Goal: Task Accomplishment & Management: Use online tool/utility

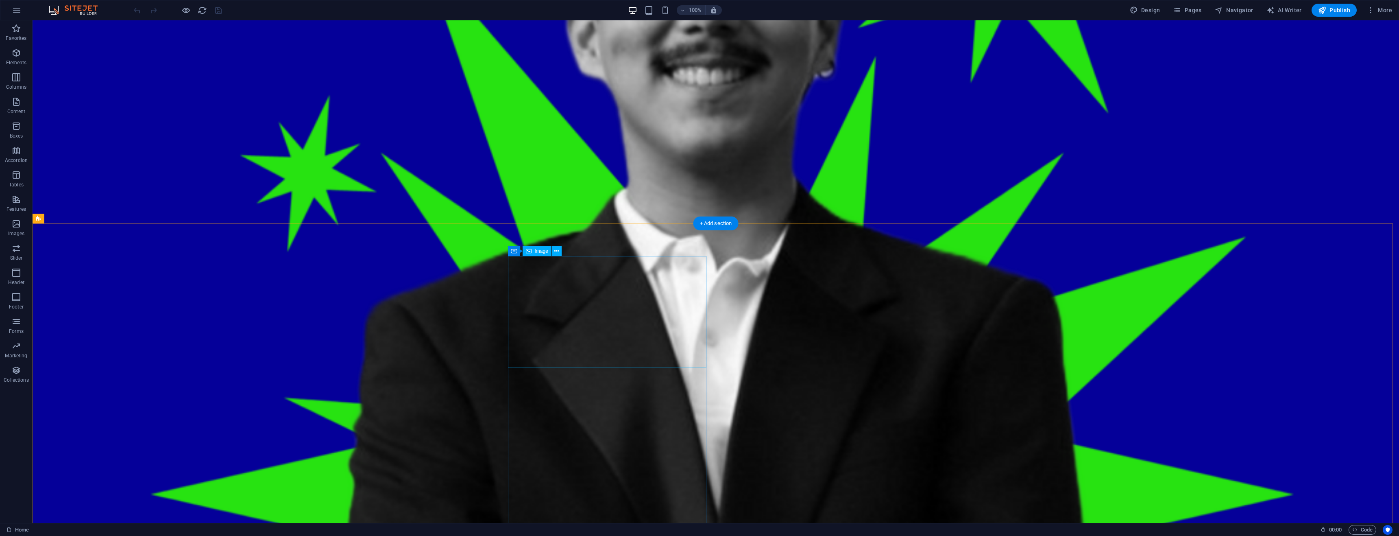
scroll to position [1424, 0]
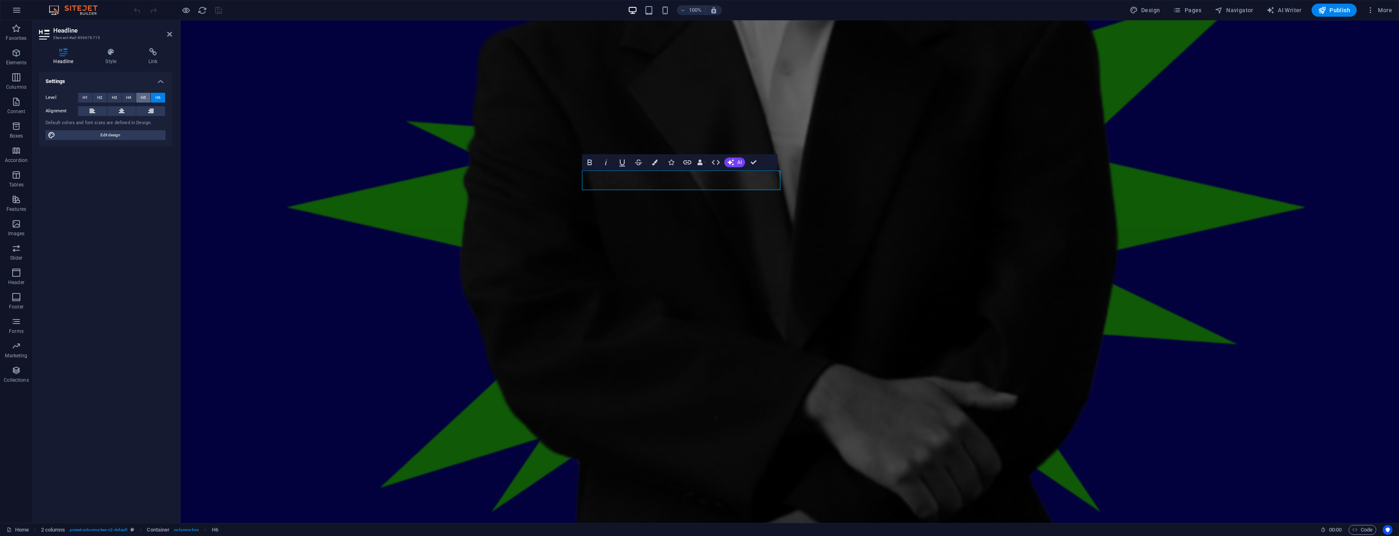
click at [142, 98] on span "H5" at bounding box center [143, 98] width 5 height 10
click at [157, 98] on span "H6" at bounding box center [157, 98] width 5 height 10
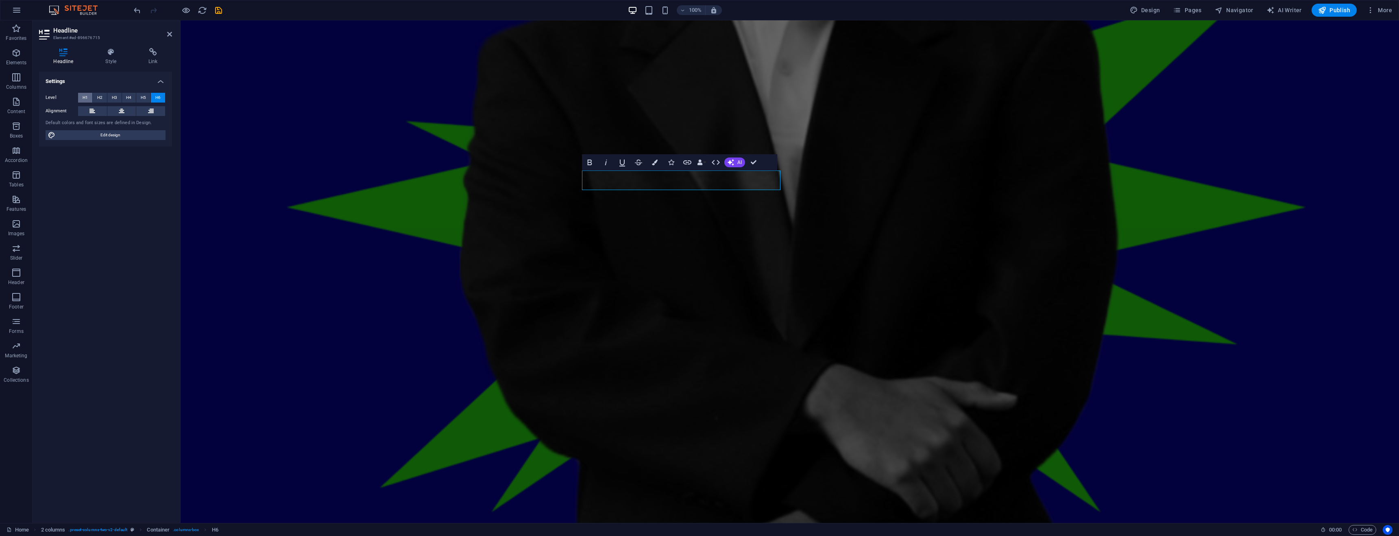
click at [81, 98] on button "H1" at bounding box center [85, 98] width 14 height 10
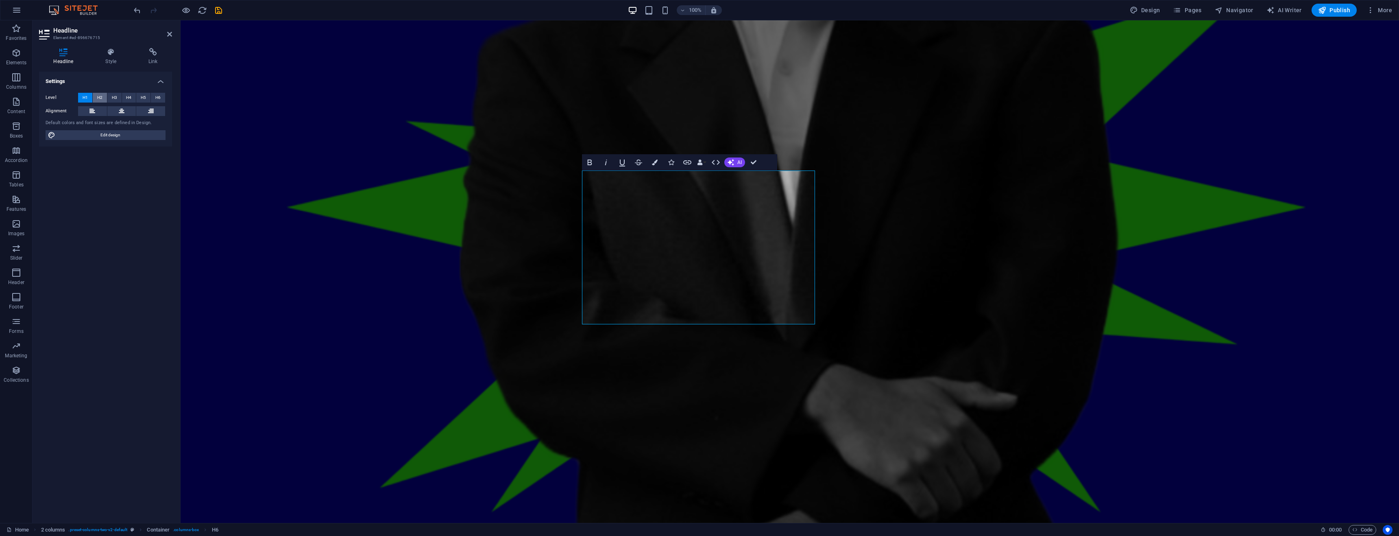
click at [100, 99] on span "H2" at bounding box center [99, 98] width 5 height 10
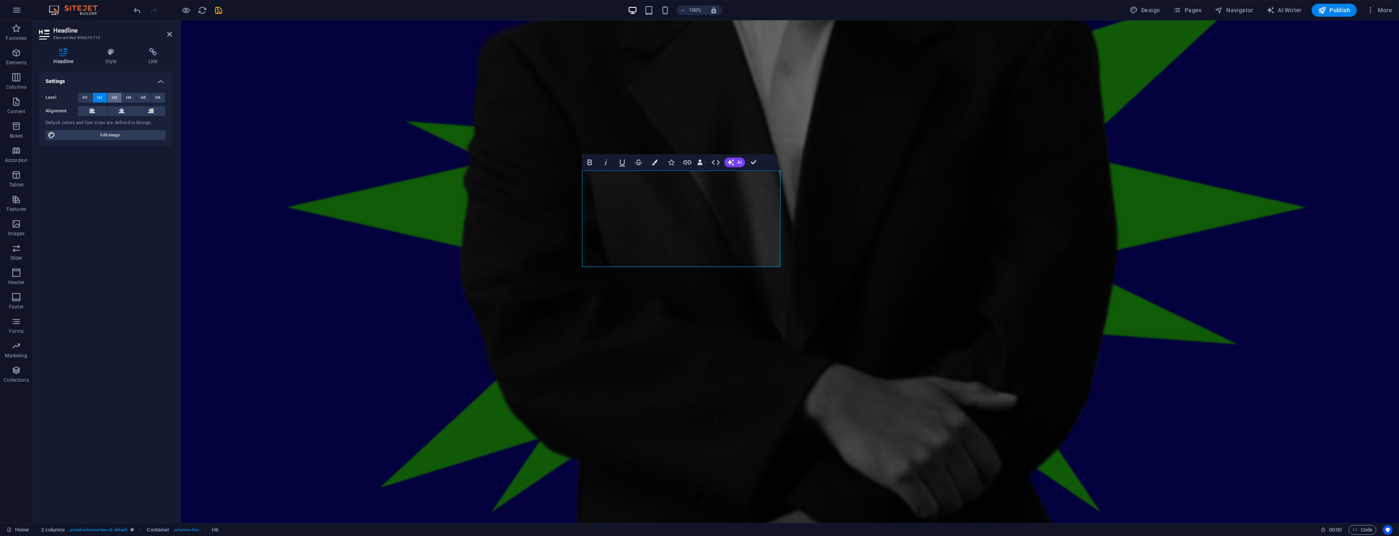
click at [117, 97] on span "H3" at bounding box center [114, 98] width 5 height 10
click at [124, 97] on button "H4" at bounding box center [129, 98] width 14 height 10
click at [139, 97] on button "H5" at bounding box center [143, 98] width 14 height 10
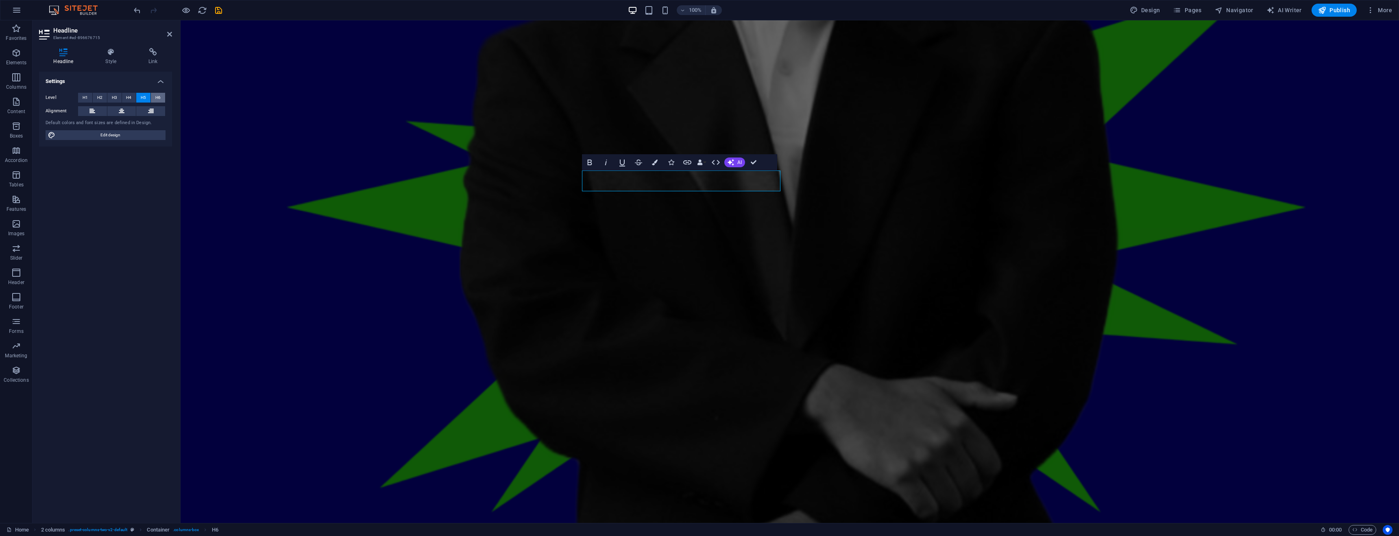
click at [157, 97] on span "H6" at bounding box center [157, 98] width 5 height 10
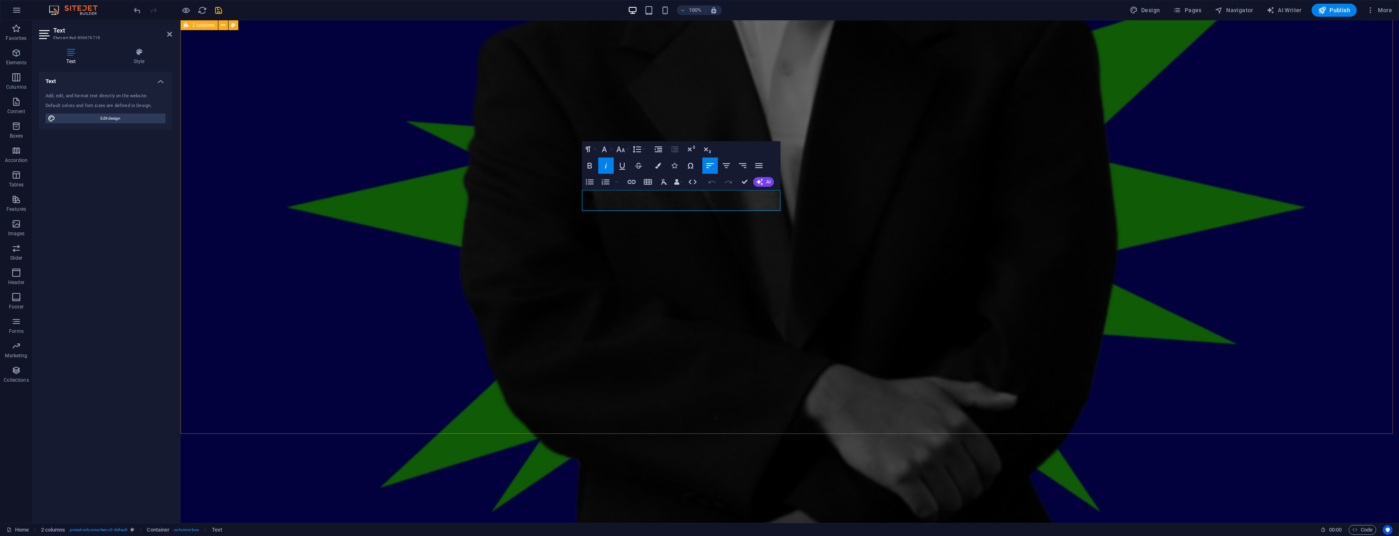
drag, startPoint x: 662, startPoint y: 203, endPoint x: 563, endPoint y: 178, distance: 102.2
click at [520, 153] on icon "button" at bounding box center [621, 149] width 10 height 10
click at [520, 227] on link "14" at bounding box center [629, 226] width 29 height 12
click at [520, 153] on icon "button" at bounding box center [621, 149] width 10 height 10
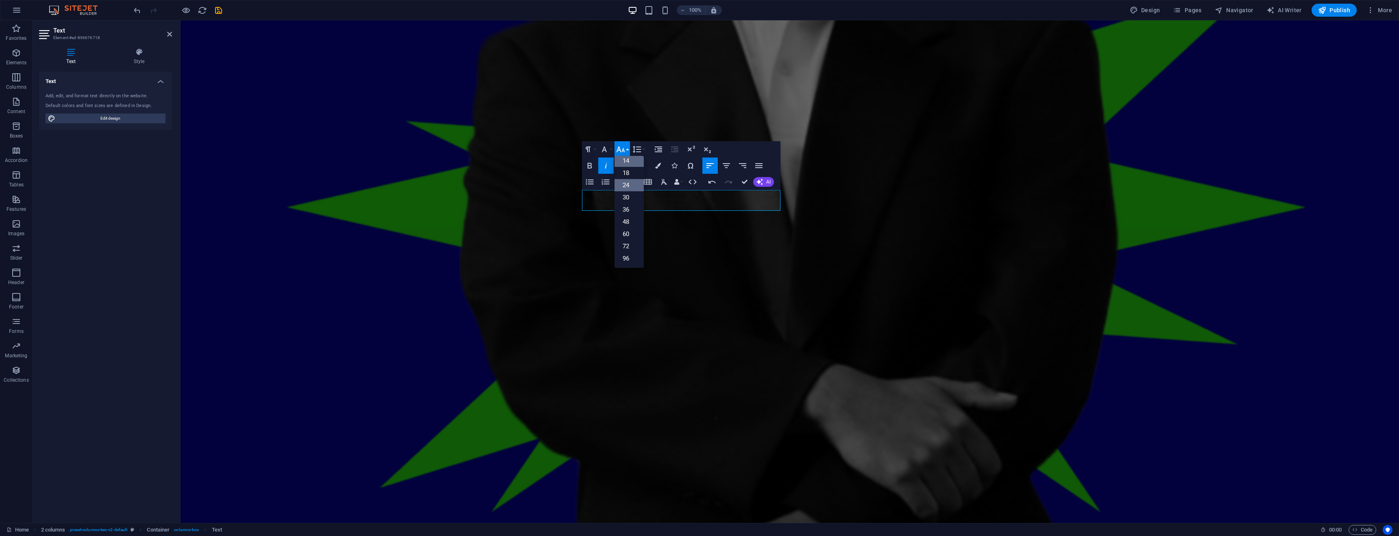
scroll to position [65, 0]
click at [520, 175] on link "18" at bounding box center [629, 173] width 29 height 12
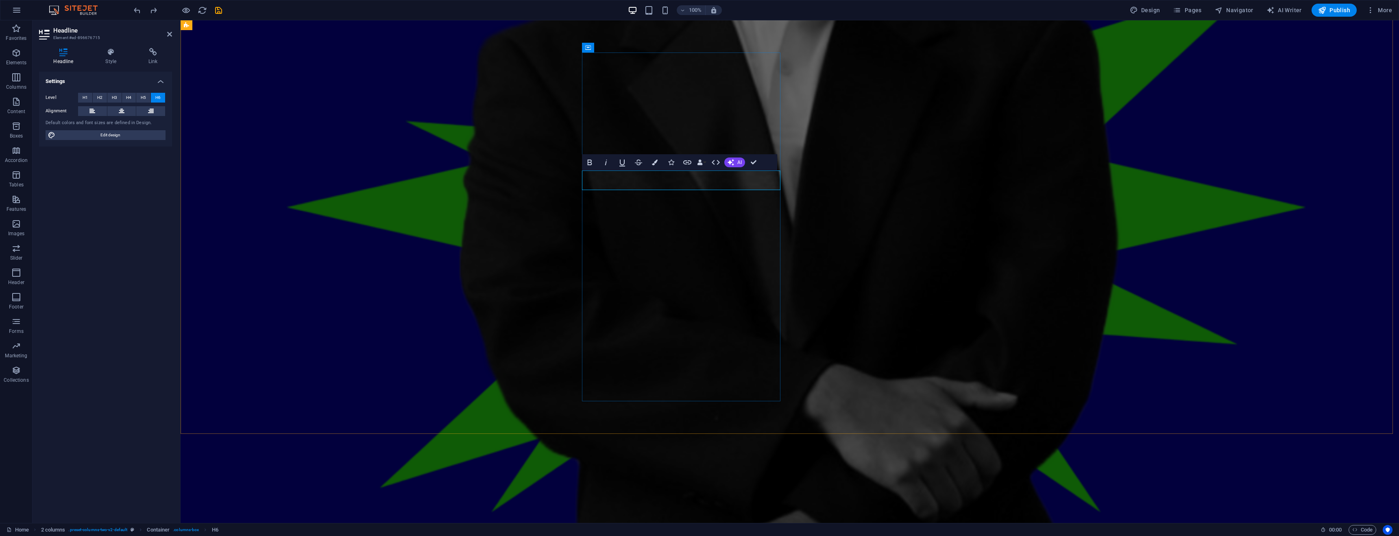
drag, startPoint x: 637, startPoint y: 181, endPoint x: 775, endPoint y: 187, distance: 138.0
copy span "Multichannel Strategy"
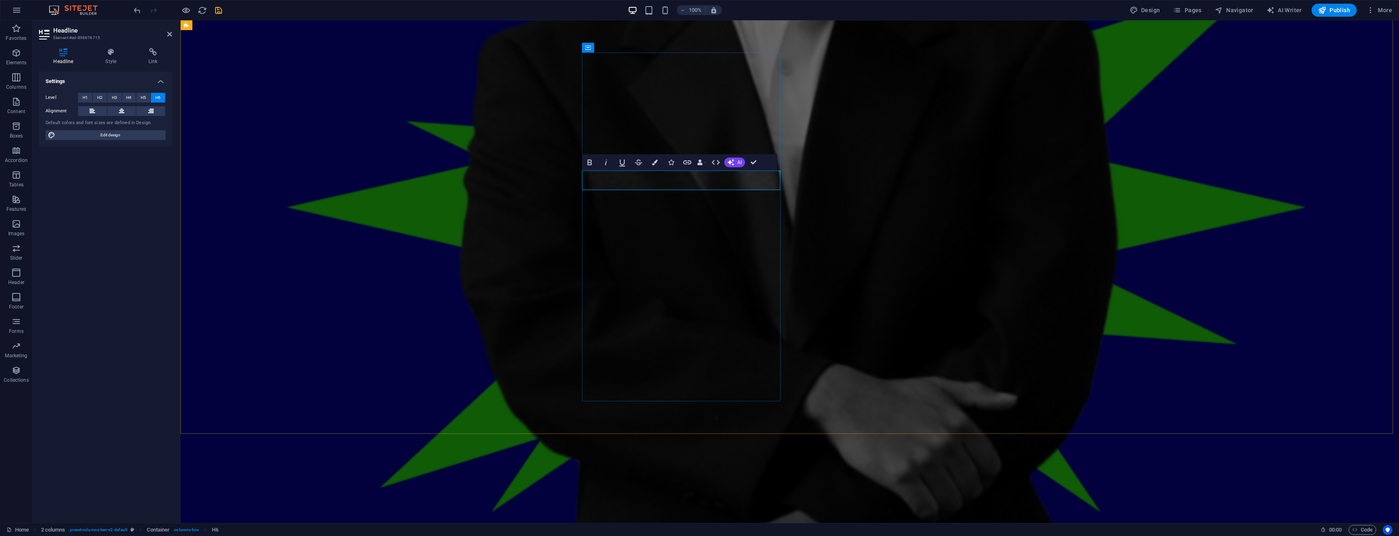
drag, startPoint x: 638, startPoint y: 179, endPoint x: 798, endPoint y: 182, distance: 159.9
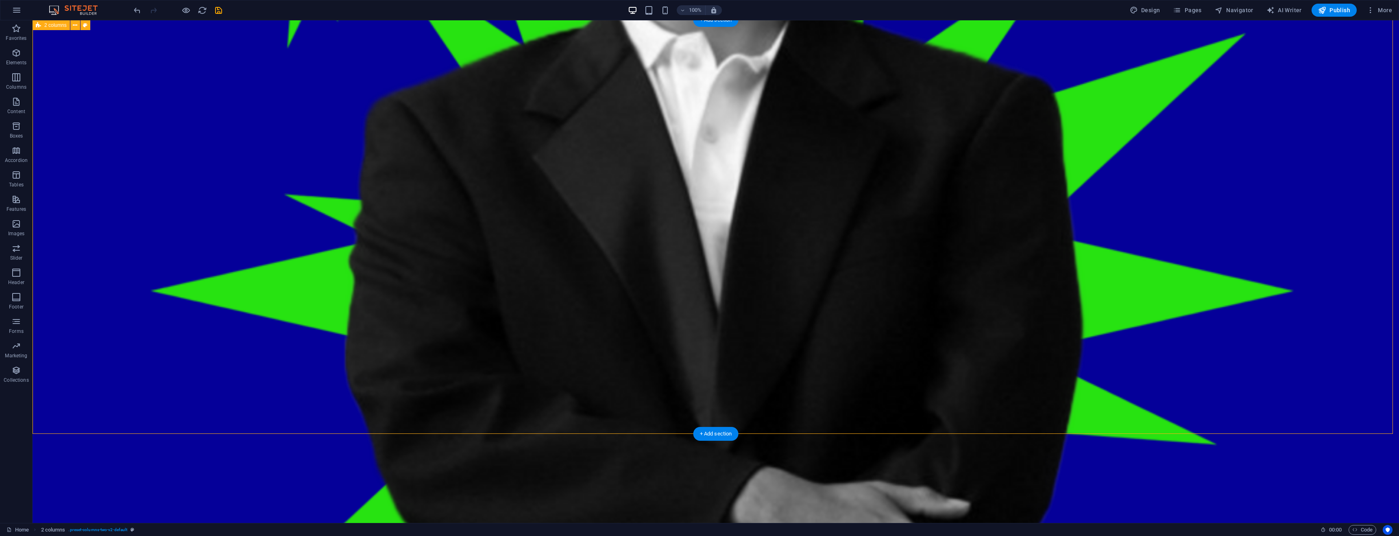
click at [217, 9] on icon "save" at bounding box center [218, 10] width 9 height 9
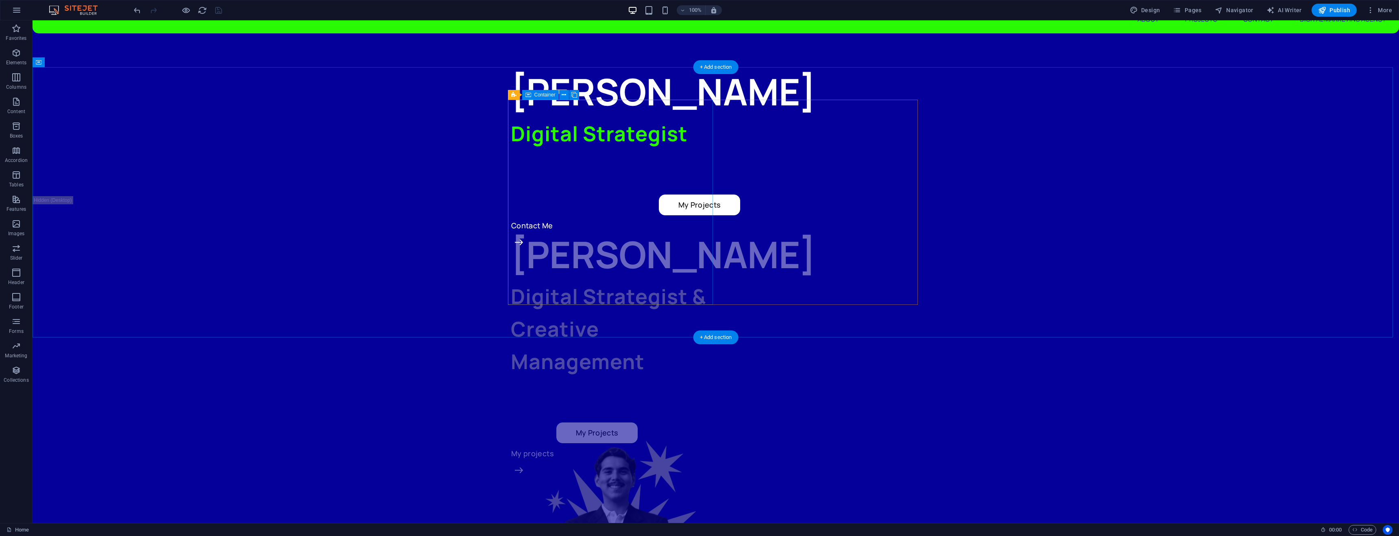
scroll to position [0, 0]
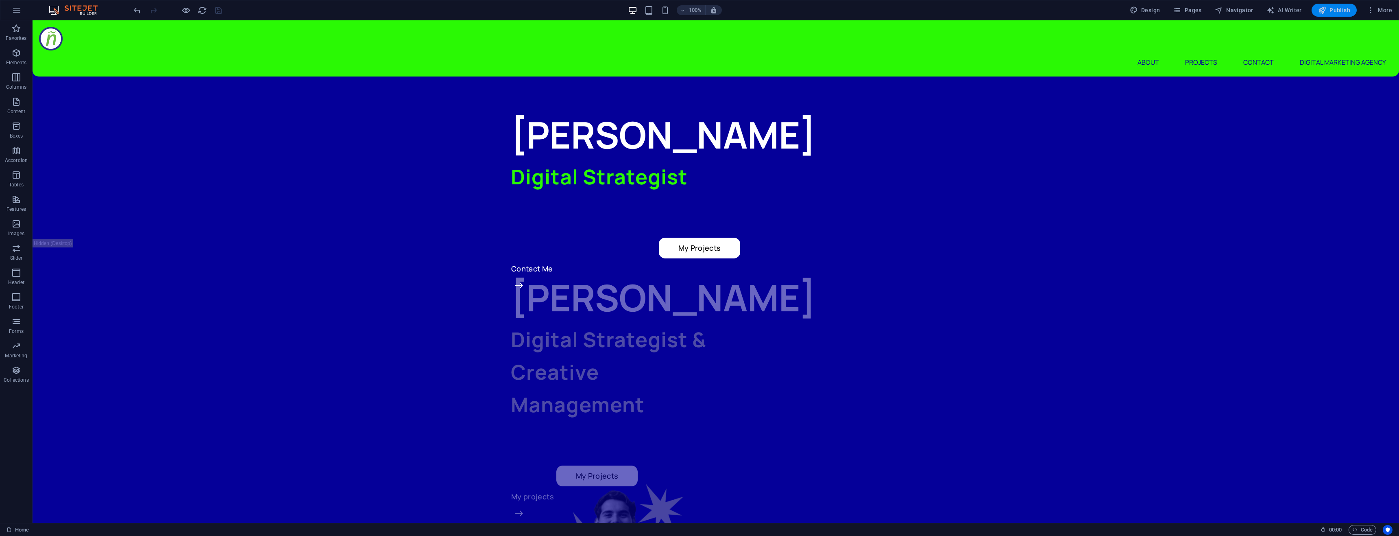
click at [1336, 7] on span "Publish" at bounding box center [1334, 10] width 32 height 8
